Goal: Information Seeking & Learning: Learn about a topic

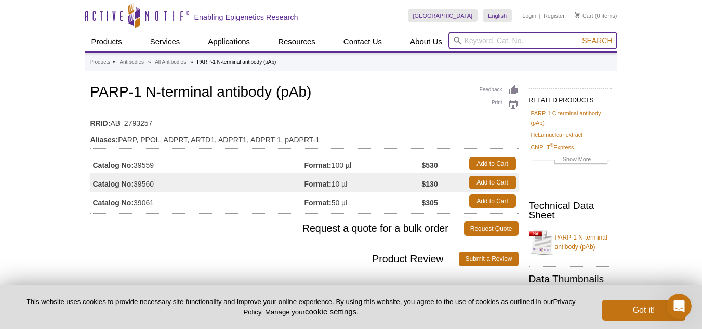
click at [572, 41] on input "search" at bounding box center [533, 41] width 169 height 18
type input "parp1"
click at [579, 36] on button "Search" at bounding box center [597, 40] width 36 height 9
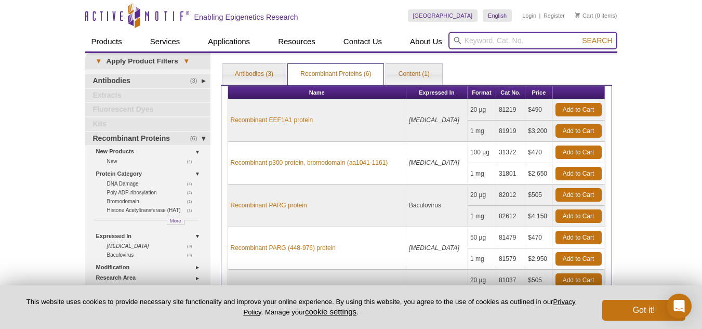
click at [487, 41] on input "search" at bounding box center [533, 41] width 169 height 18
click at [244, 76] on link "Antibodies (3)" at bounding box center [254, 74] width 63 height 21
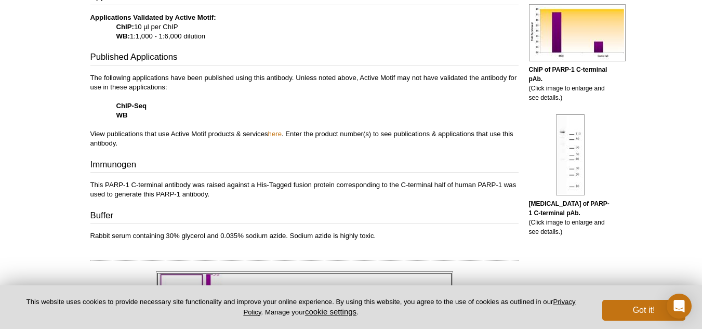
scroll to position [419, 0]
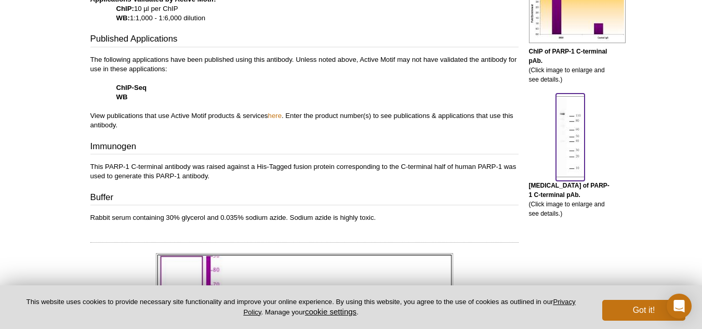
click at [573, 136] on img at bounding box center [570, 136] width 29 height 81
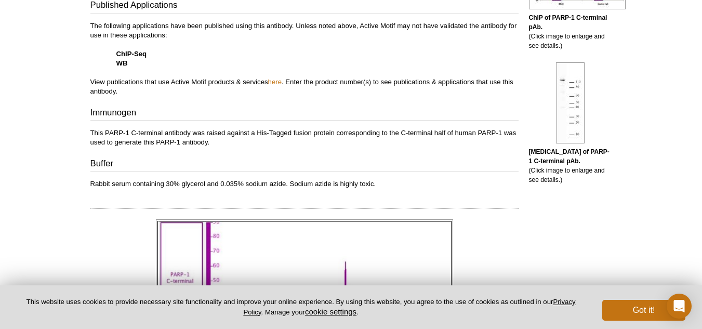
scroll to position [470, 0]
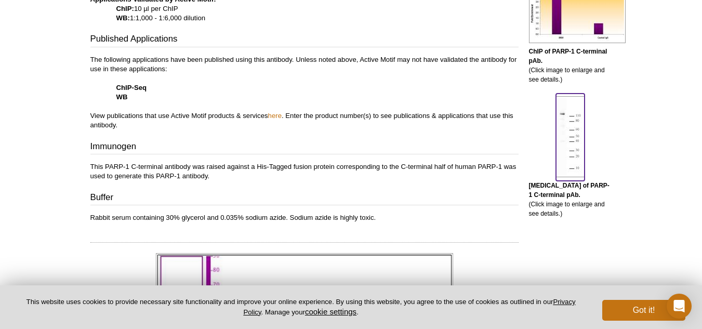
click at [582, 137] on img at bounding box center [570, 136] width 29 height 81
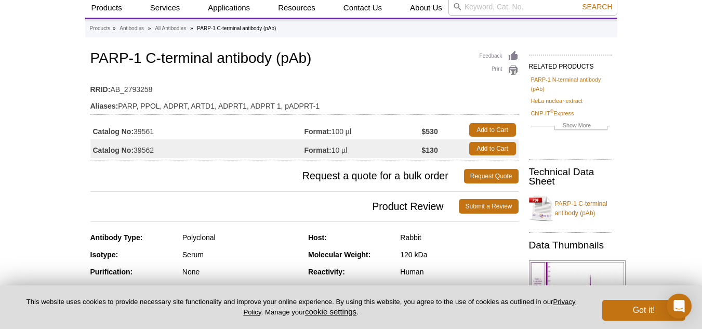
scroll to position [52, 0]
